Goal: Task Accomplishment & Management: Use online tool/utility

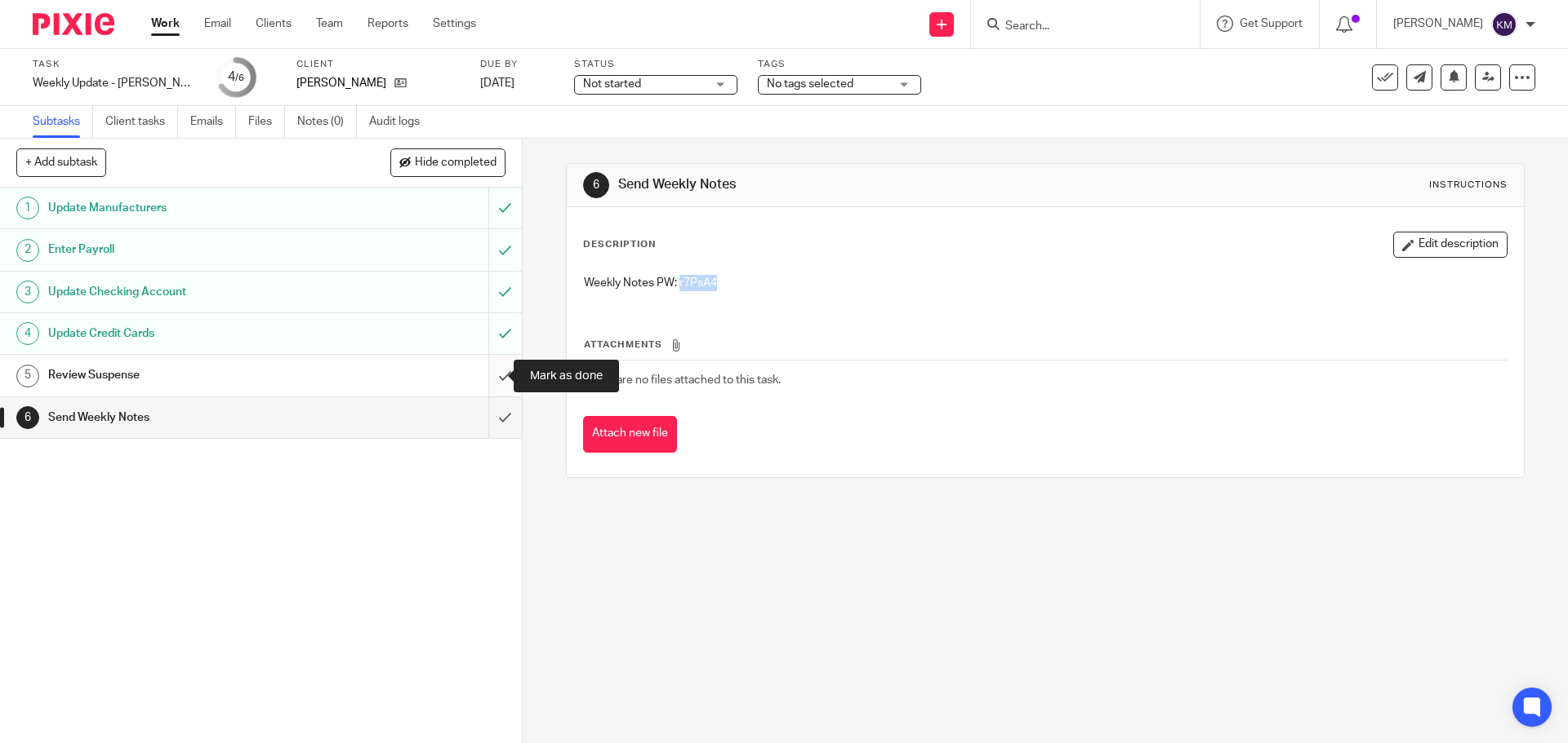
click at [485, 380] on input "submit" at bounding box center [261, 376] width 522 height 41
click at [487, 415] on input "submit" at bounding box center [261, 418] width 522 height 41
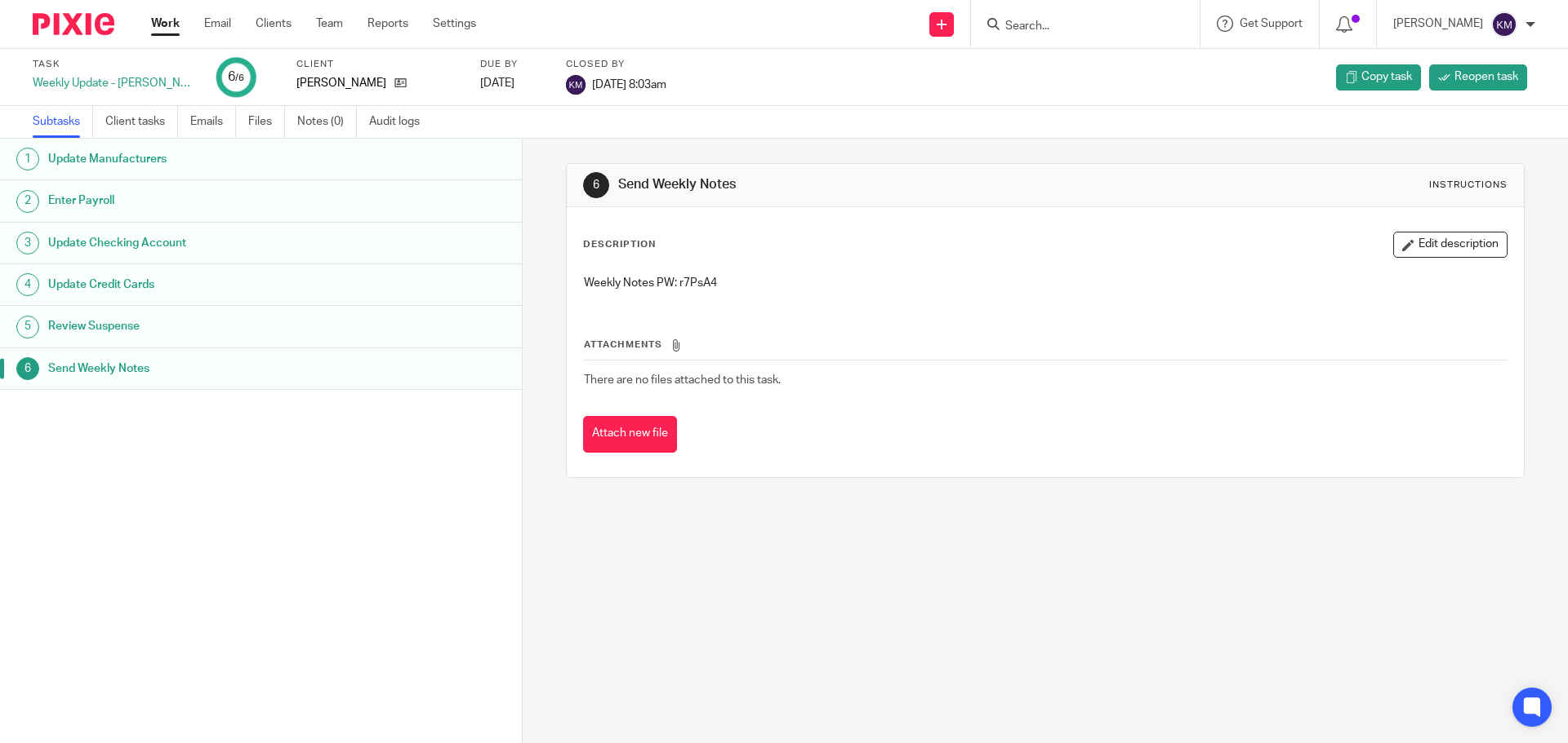
click at [166, 21] on link "Work" at bounding box center [165, 23] width 28 height 17
